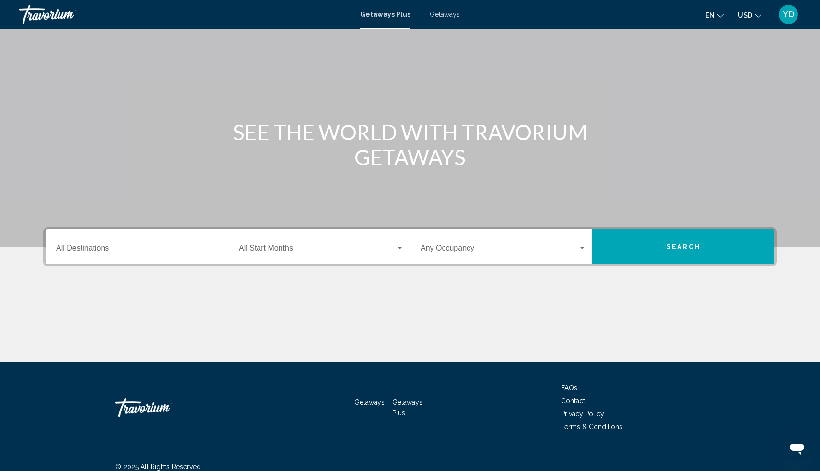
scroll to position [42, 0]
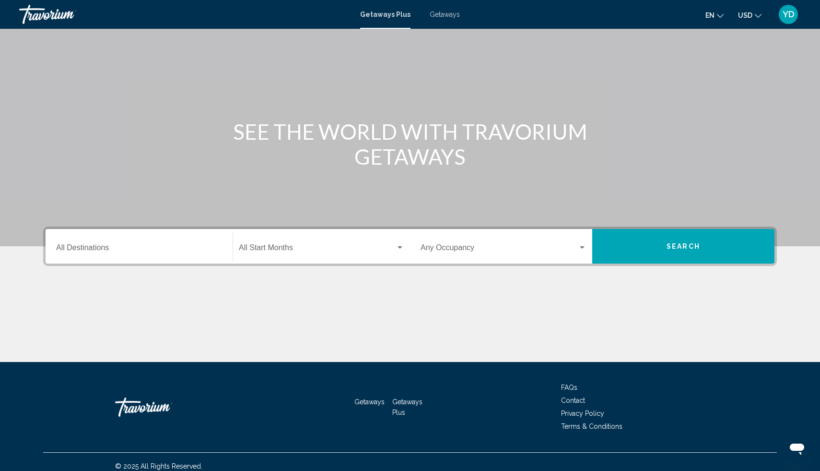
click at [789, 11] on span "YD" at bounding box center [789, 15] width 12 height 10
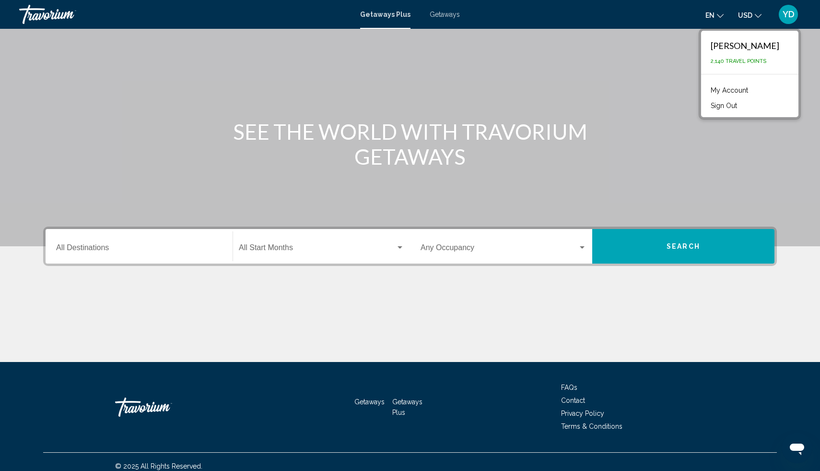
click at [753, 92] on link "My Account" at bounding box center [729, 90] width 47 height 12
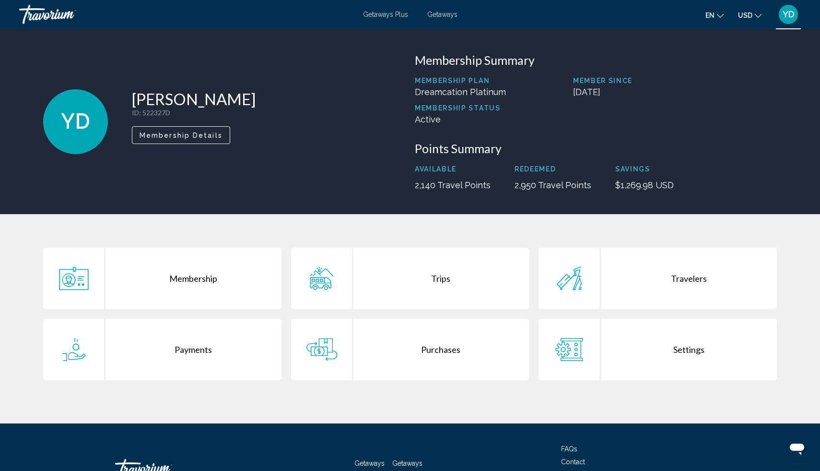
click at [409, 279] on div "Trips" at bounding box center [441, 278] width 177 height 61
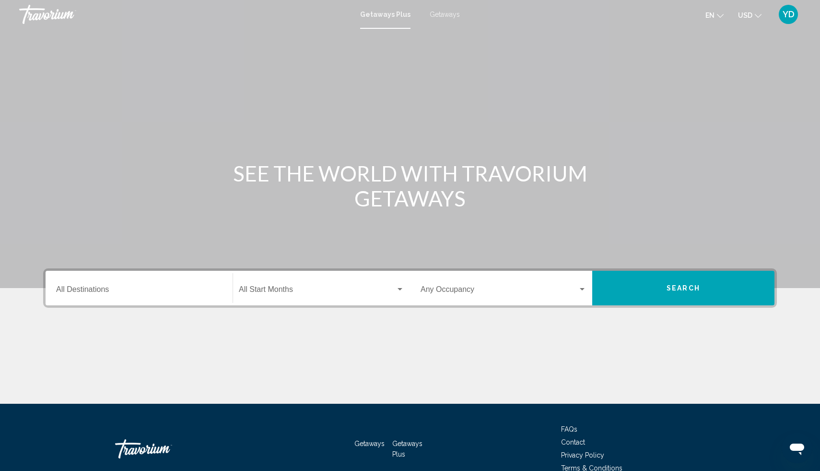
click at [794, 16] on span "YD" at bounding box center [789, 15] width 12 height 10
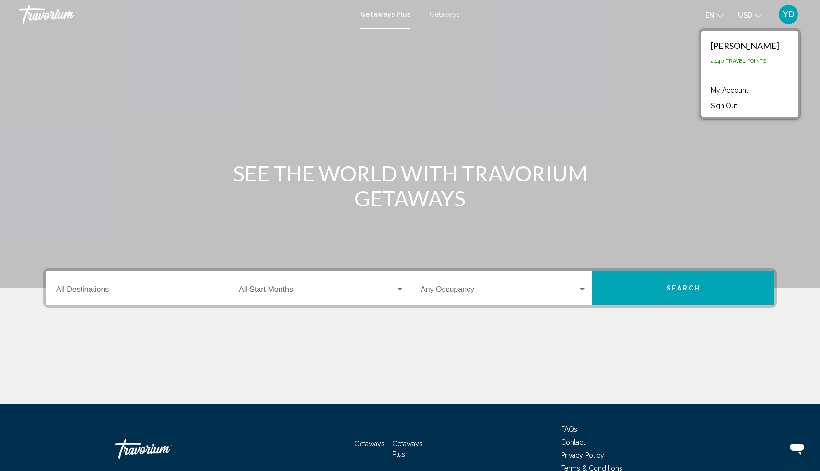
click at [753, 88] on link "My Account" at bounding box center [729, 90] width 47 height 12
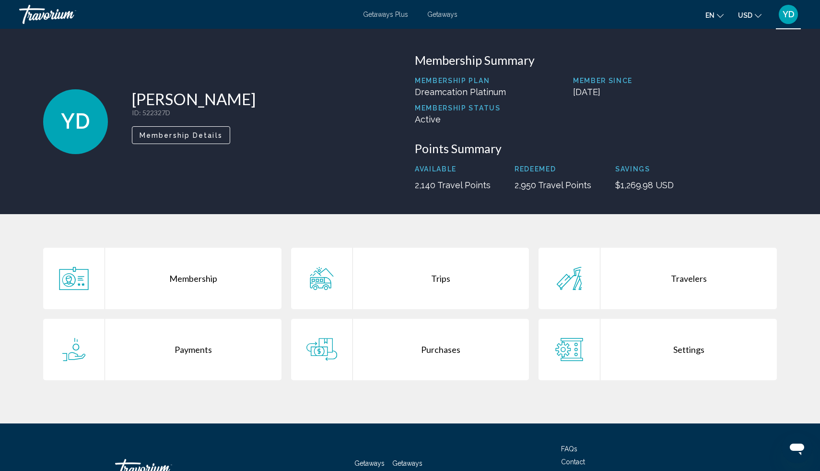
click at [444, 277] on div "Trips" at bounding box center [441, 278] width 177 height 61
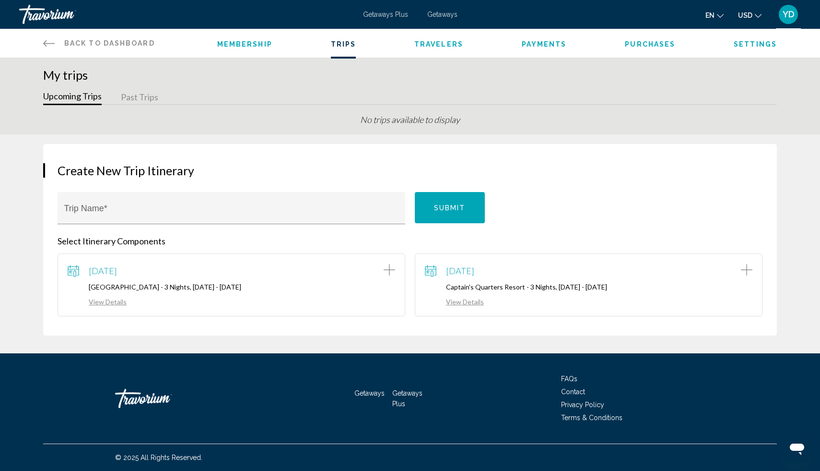
click at [118, 303] on link "View Details" at bounding box center [97, 301] width 59 height 8
